Goal: Transaction & Acquisition: Subscribe to service/newsletter

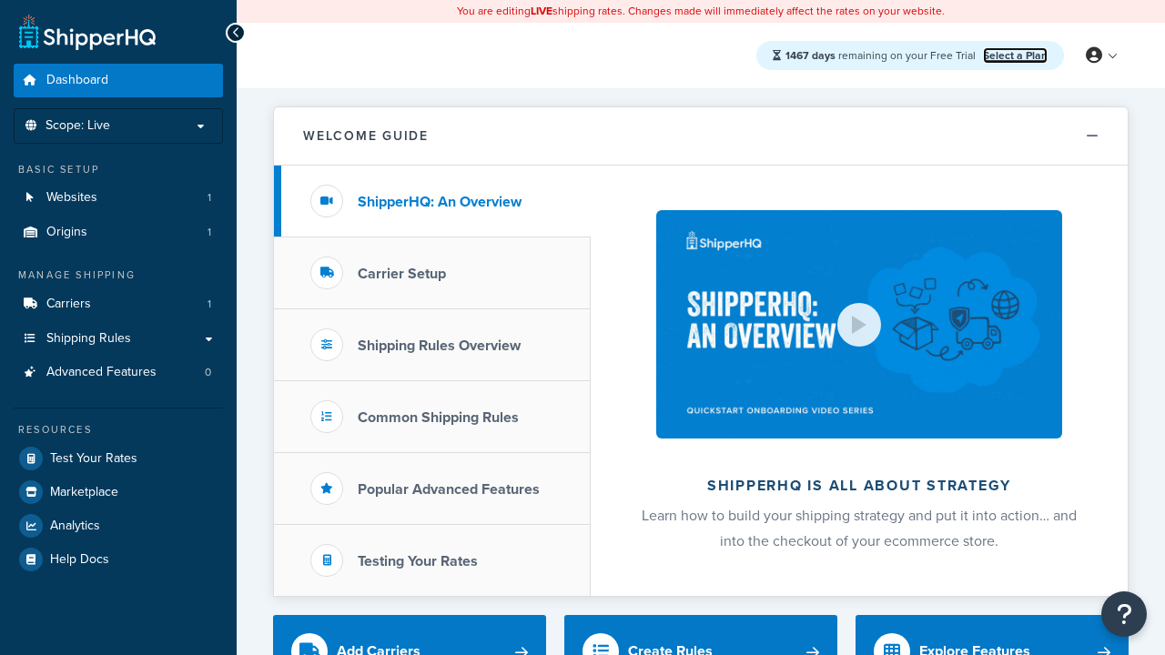
click at [1015, 55] on link "Select a Plan" at bounding box center [1015, 55] width 65 height 16
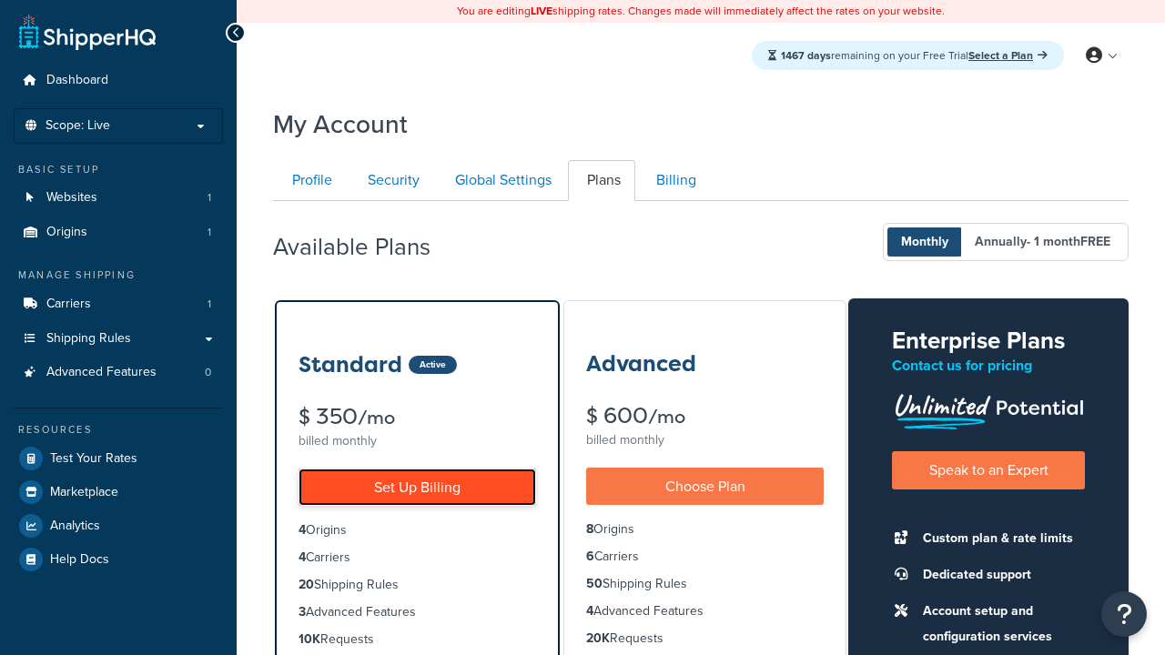
click at [417, 487] on link "Set Up Billing" at bounding box center [418, 487] width 238 height 37
